Goal: Transaction & Acquisition: Purchase product/service

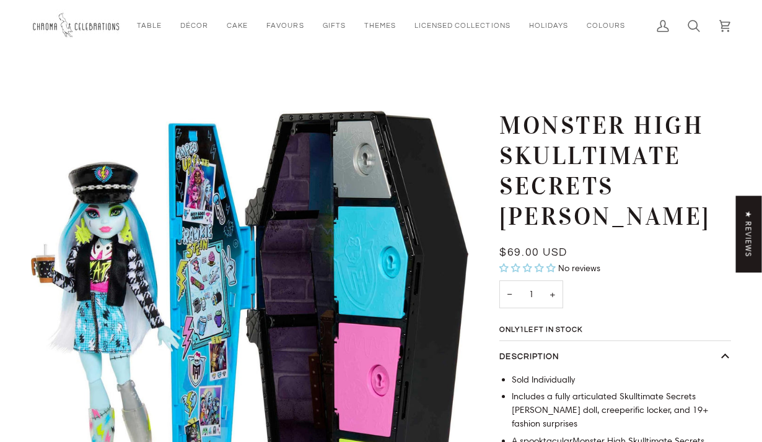
click at [504, 123] on h1 "Monster High Skulltimate Secrets [PERSON_NAME]" at bounding box center [610, 171] width 222 height 121
drag, startPoint x: 497, startPoint y: 122, endPoint x: 702, endPoint y: 125, distance: 205.6
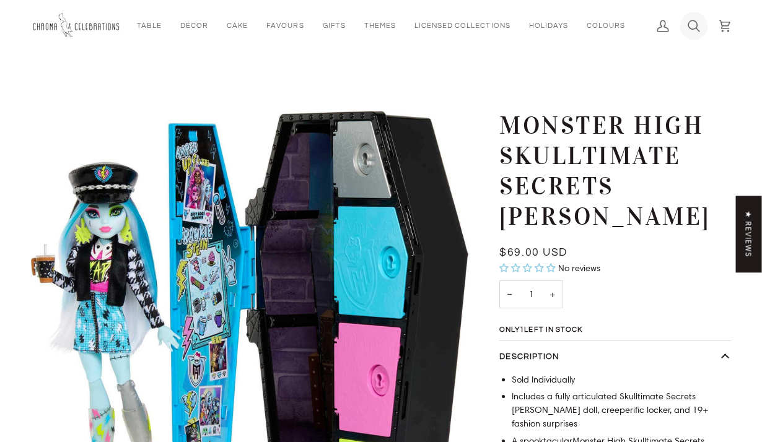
click at [687, 14] on link "Search" at bounding box center [693, 25] width 31 height 51
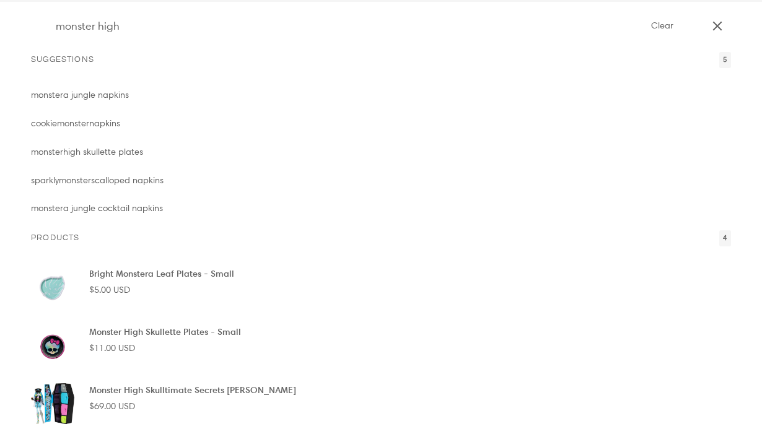
type input "monster high"
click at [31, 0] on button "Search" at bounding box center [40, 26] width 19 height 52
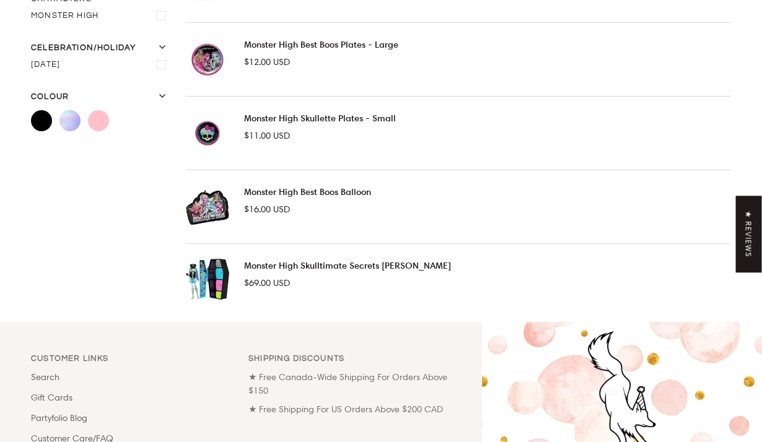
scroll to position [312, 0]
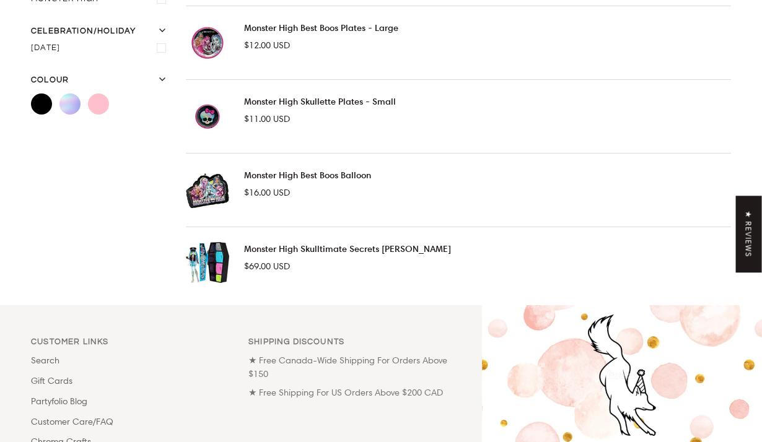
click at [421, 250] on link "Monster High Skulltimate Secrets [PERSON_NAME]" at bounding box center [347, 249] width 207 height 12
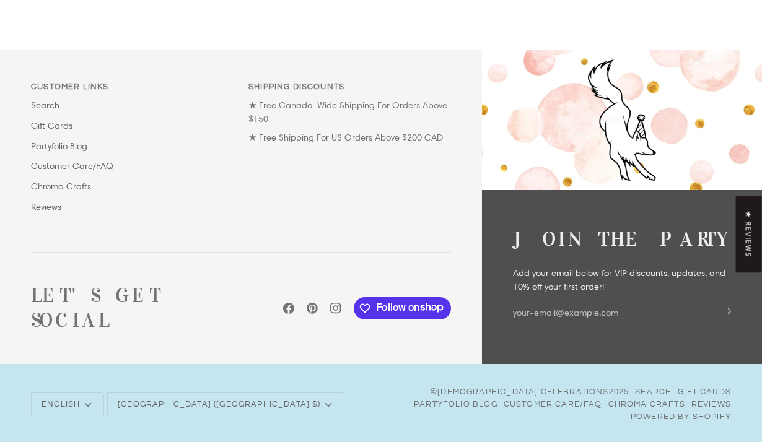
scroll to position [1261, 0]
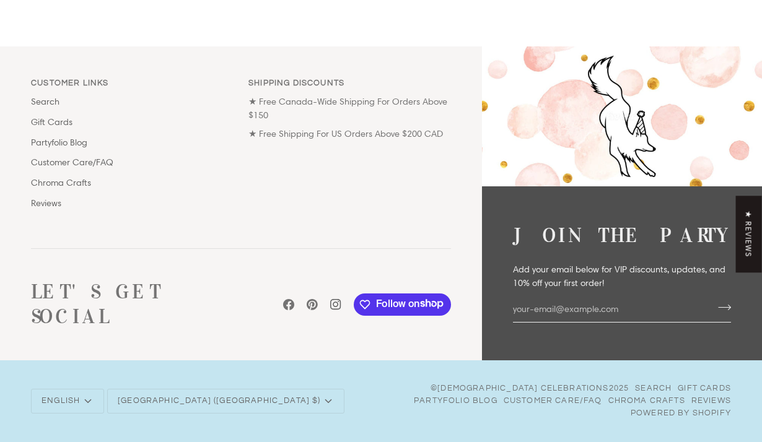
click at [333, 310] on icon at bounding box center [335, 304] width 11 height 11
click at [316, 191] on div "Customer Links Links Search Gift Cards Partyfolio Blog Customer Care/FAQ Chroma…" at bounding box center [241, 147] width 435 height 140
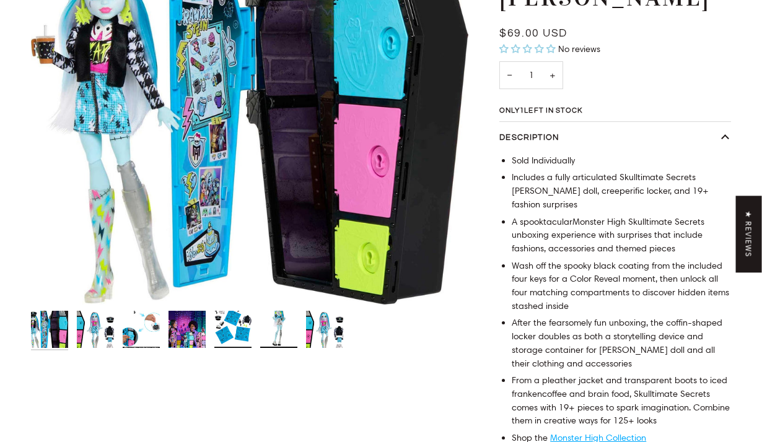
scroll to position [233, 0]
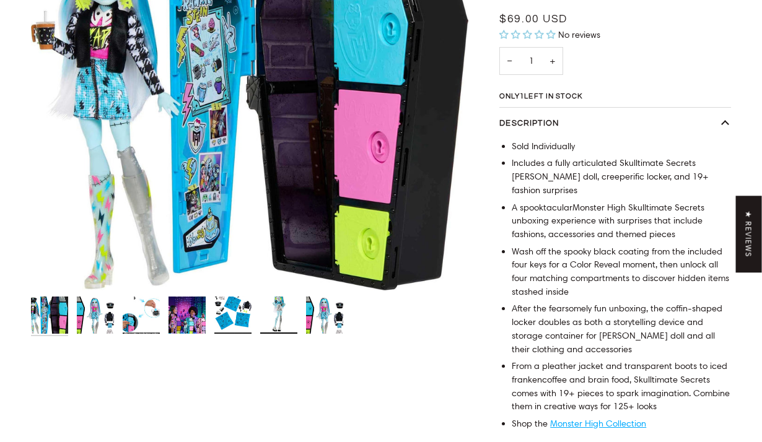
click at [102, 309] on img "Monster High Skulltimate Secrets Frankie Stein Doll" at bounding box center [95, 315] width 37 height 37
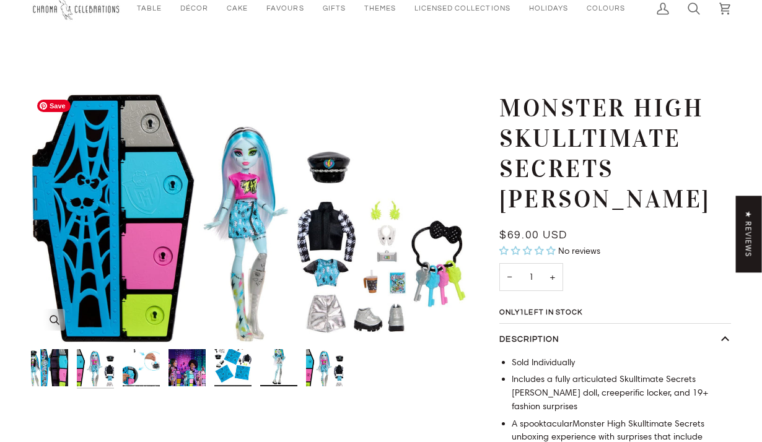
scroll to position [5, 0]
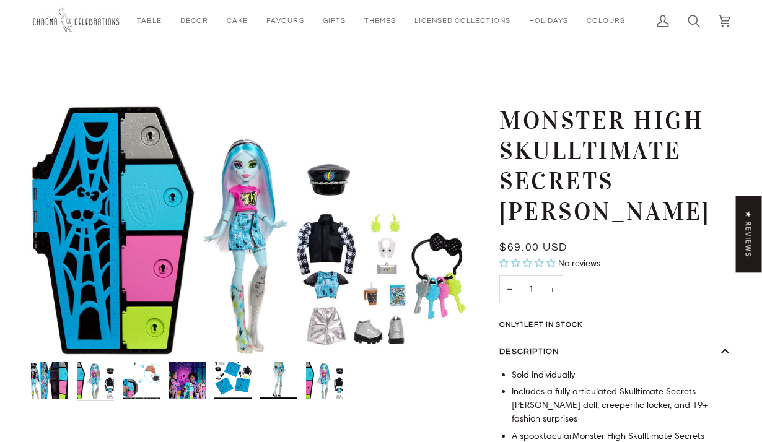
click at [192, 391] on img "Monster High Skulltimate Secrets Frankie Stein Doll" at bounding box center [186, 380] width 37 height 37
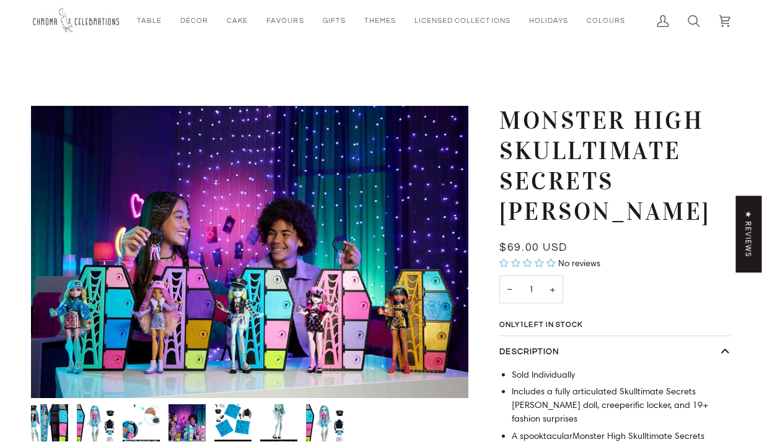
click at [237, 427] on img "Monster High Skulltimate Secrets Frankie Stein Doll" at bounding box center [232, 422] width 37 height 37
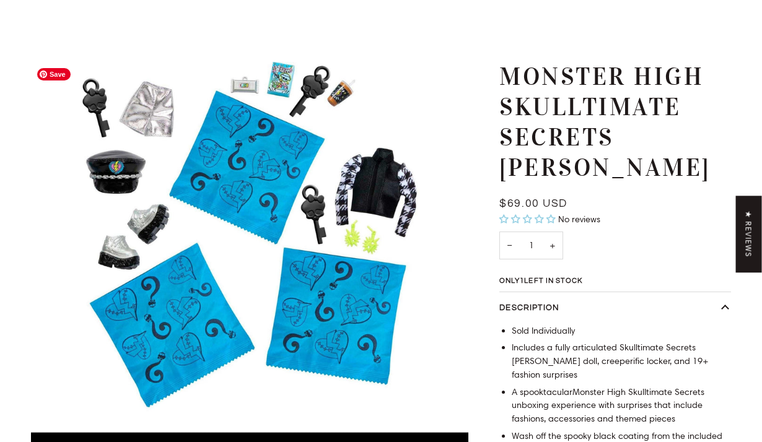
scroll to position [260, 0]
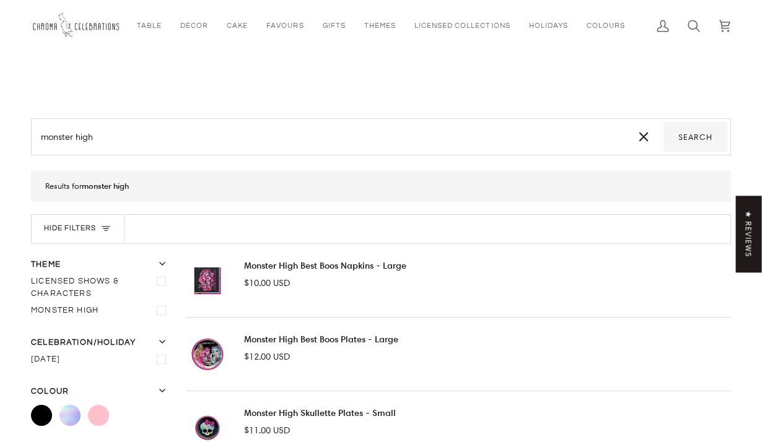
scroll to position [312, 0]
